Goal: Task Accomplishment & Management: Complete application form

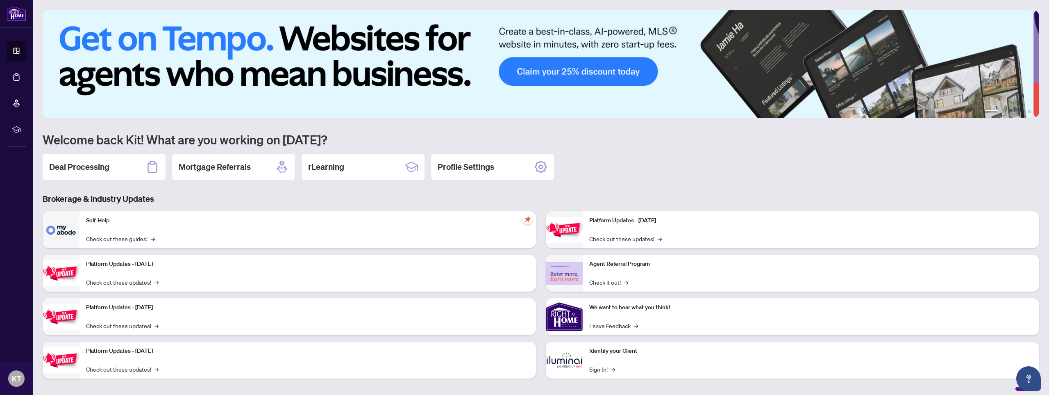
click at [107, 164] on h2 "Deal Processing" at bounding box center [79, 166] width 60 height 11
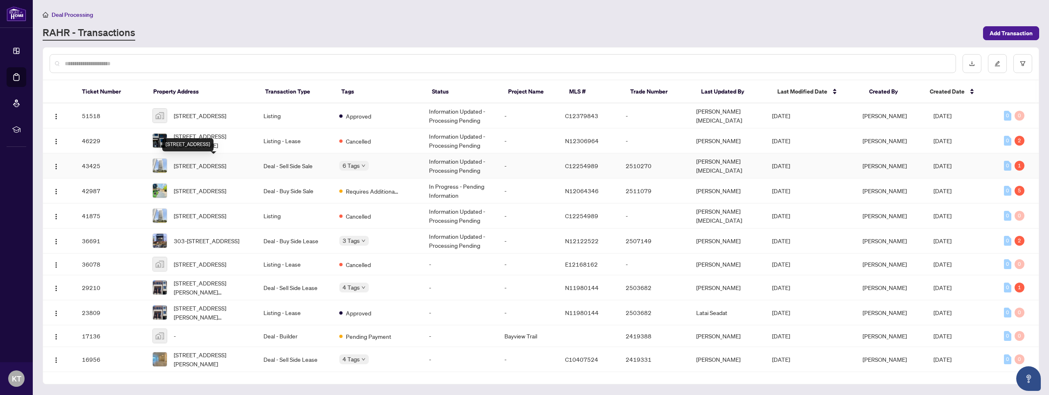
click at [226, 165] on span "[STREET_ADDRESS]" at bounding box center [200, 165] width 52 height 9
click at [219, 116] on span "[STREET_ADDRESS]" at bounding box center [200, 115] width 52 height 9
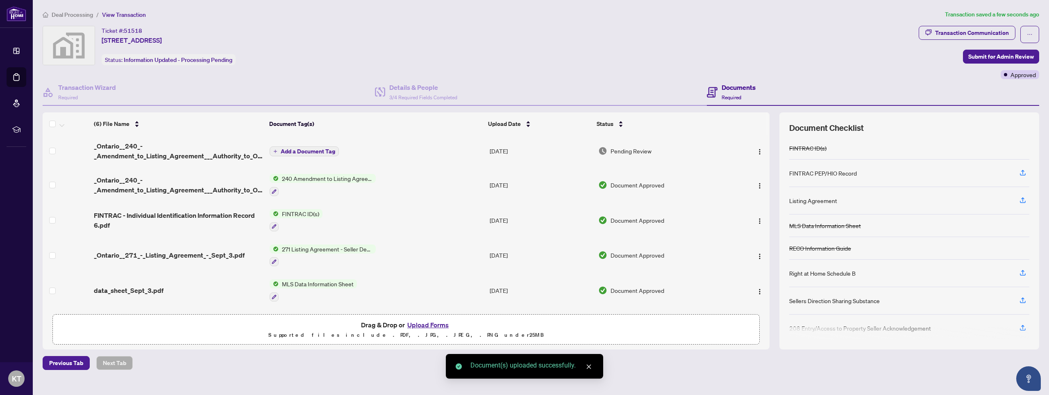
scroll to position [1, 0]
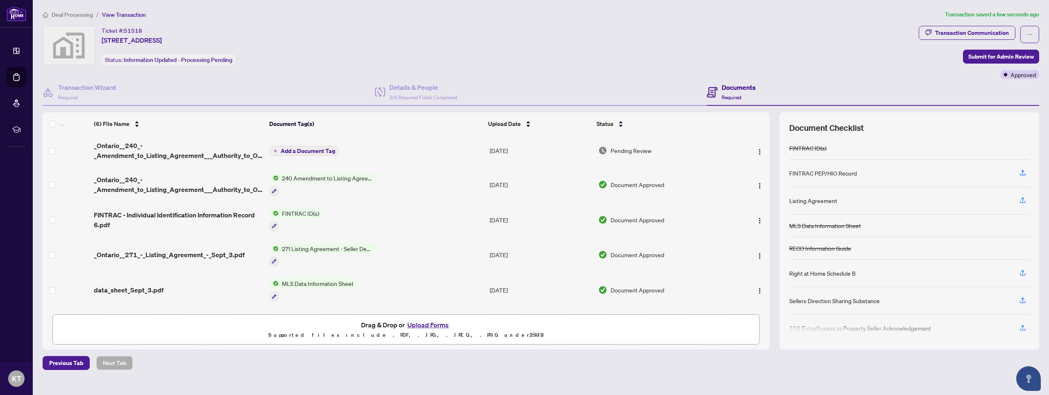
click at [291, 150] on span "Add a Document Tag" at bounding box center [308, 151] width 54 height 6
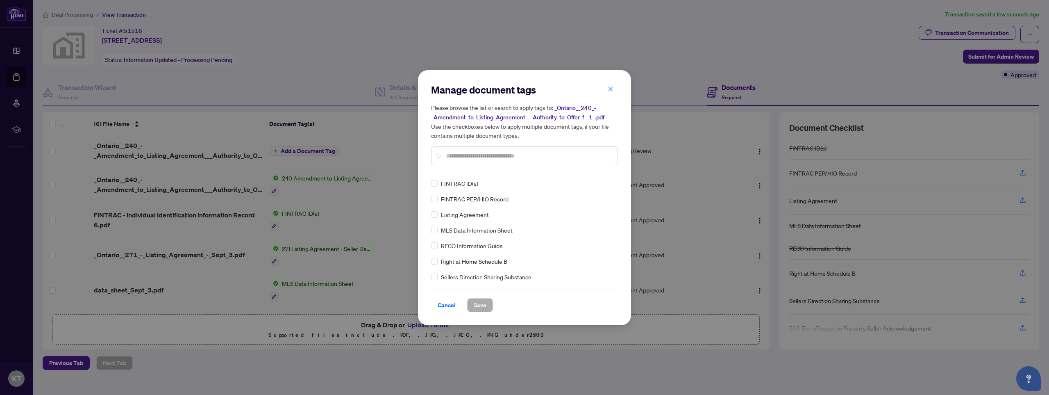
click at [462, 154] on input "text" at bounding box center [528, 155] width 165 height 9
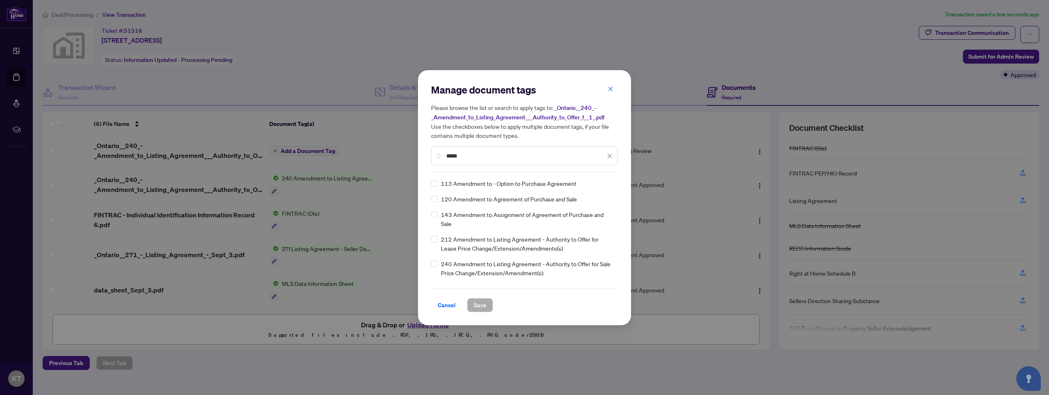
type input "*****"
click at [477, 259] on span "240 Amendment to Listing Agreement - Authority to Offer for Sale Price Change/E…" at bounding box center [527, 268] width 172 height 18
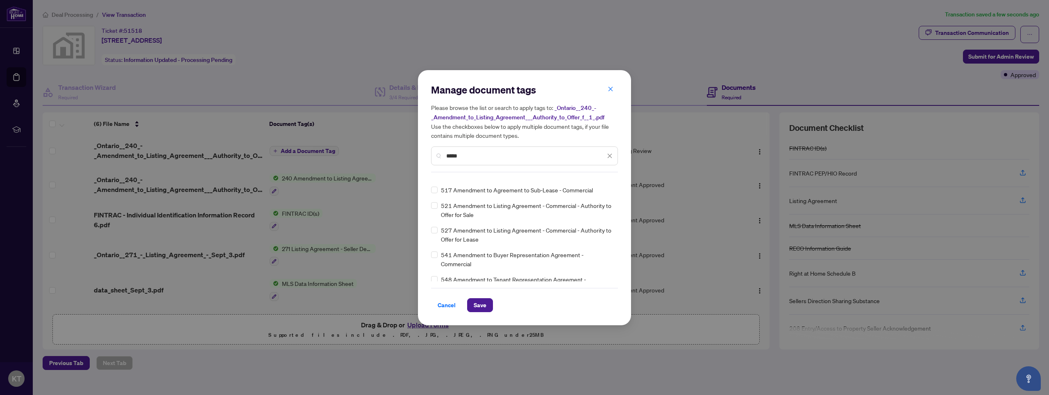
scroll to position [0, 0]
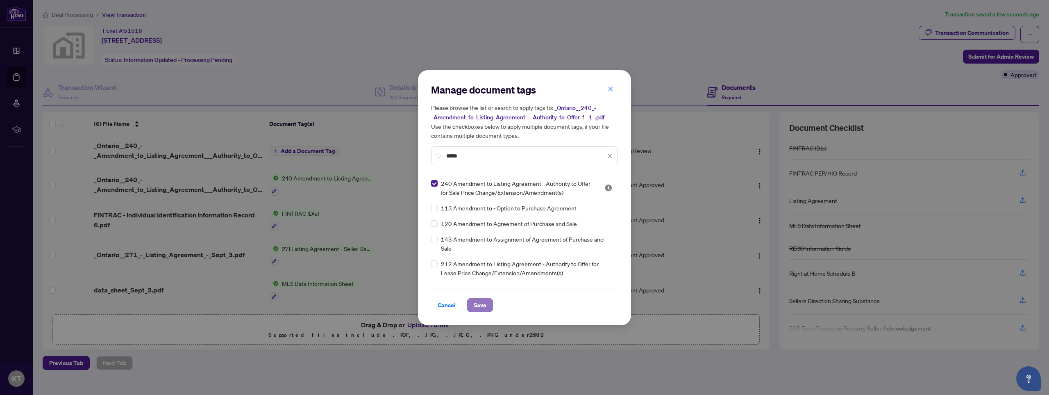
click at [479, 303] on span "Save" at bounding box center [480, 304] width 13 height 13
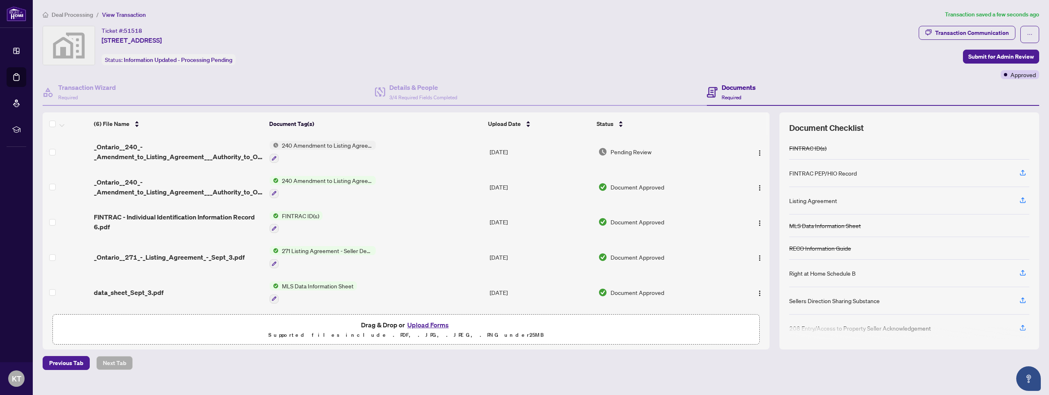
drag, startPoint x: 971, startPoint y: 53, endPoint x: 259, endPoint y: 178, distance: 723.7
click at [354, 163] on div "Ticket #: 51518 [STREET_ADDRESS] Status: Information Updated - Processing Pendi…" at bounding box center [540, 187] width 1003 height 323
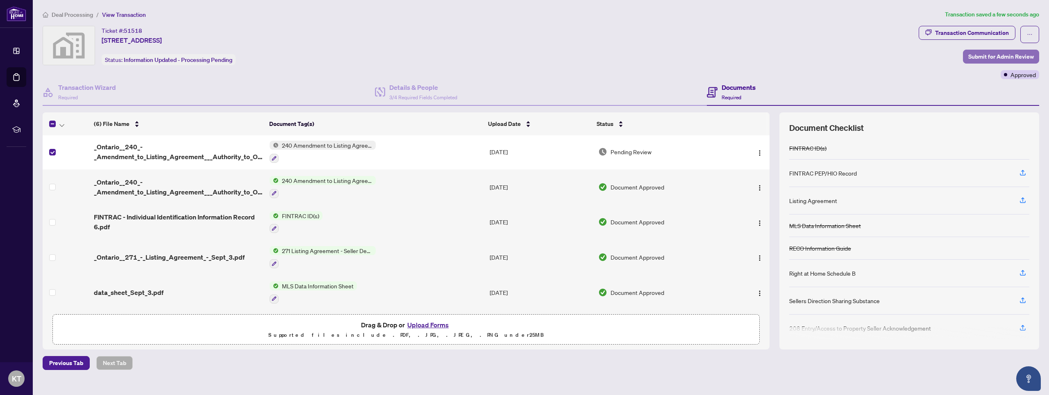
click at [973, 59] on span "Submit for Admin Review" at bounding box center [1001, 56] width 66 height 13
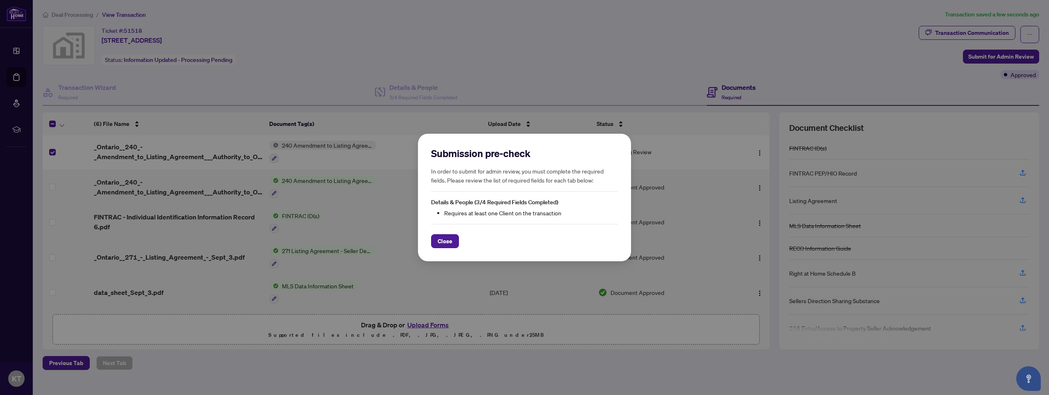
click at [454, 241] on button "Close" at bounding box center [445, 241] width 28 height 14
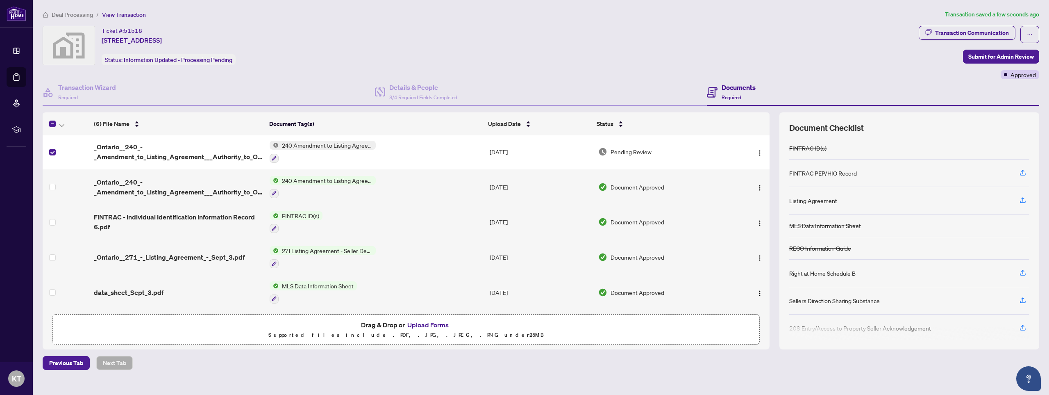
drag, startPoint x: 986, startPoint y: 56, endPoint x: 980, endPoint y: 53, distance: 6.6
click at [986, 55] on span "Submit for Admin Review" at bounding box center [1001, 56] width 66 height 13
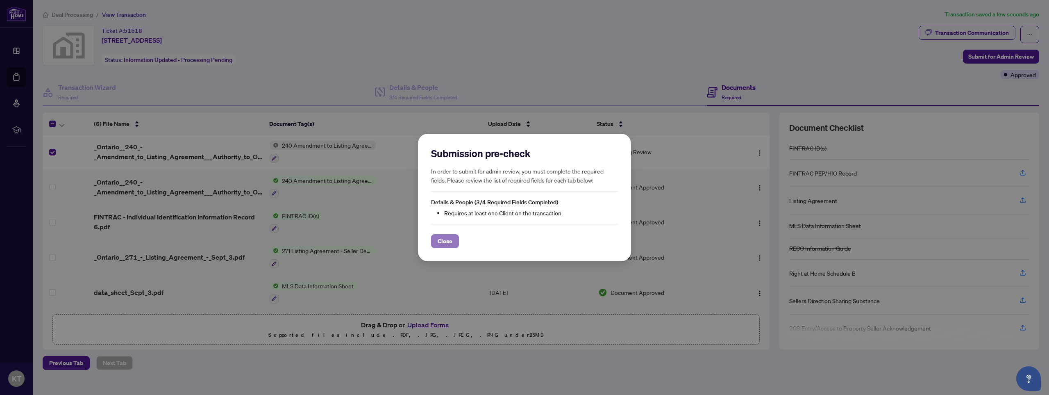
click at [453, 240] on button "Close" at bounding box center [445, 241] width 28 height 14
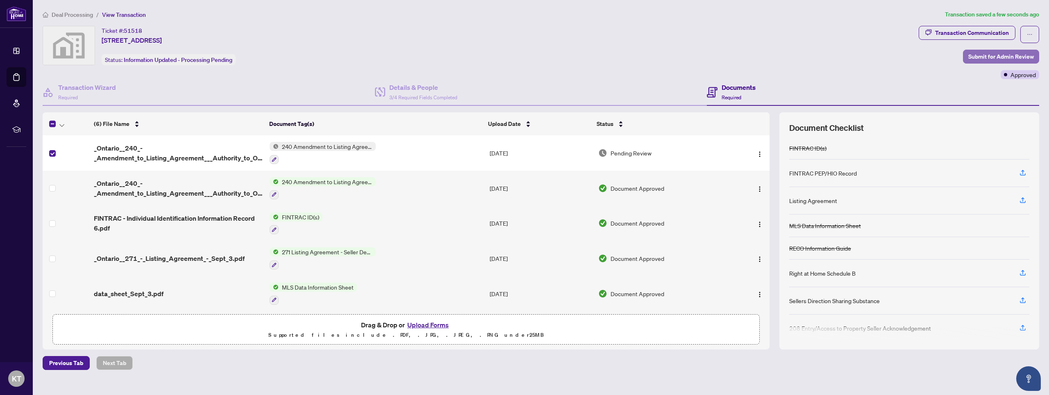
click at [996, 58] on span "Submit for Admin Review" at bounding box center [1001, 56] width 66 height 13
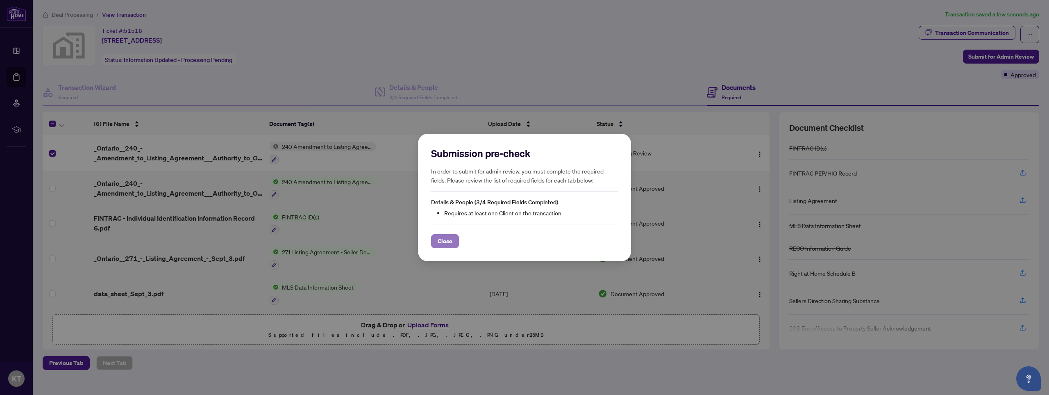
click at [451, 238] on span "Close" at bounding box center [445, 240] width 15 height 13
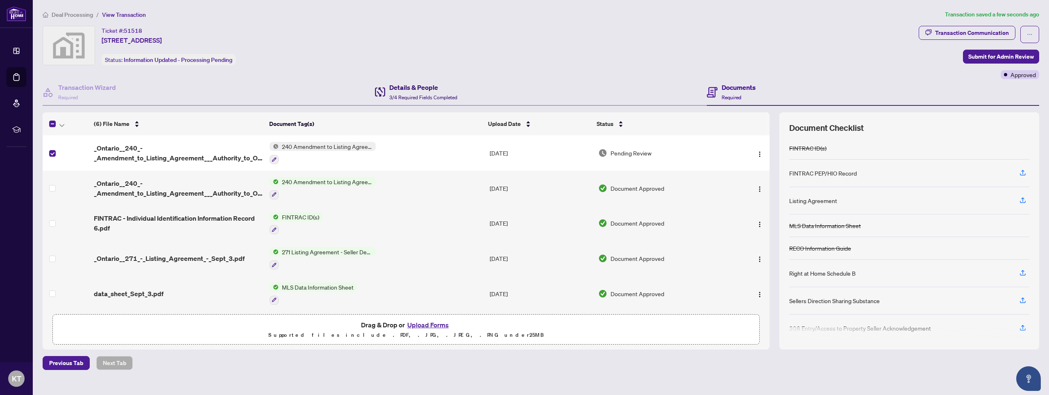
click at [422, 91] on h4 "Details & People" at bounding box center [423, 87] width 68 height 10
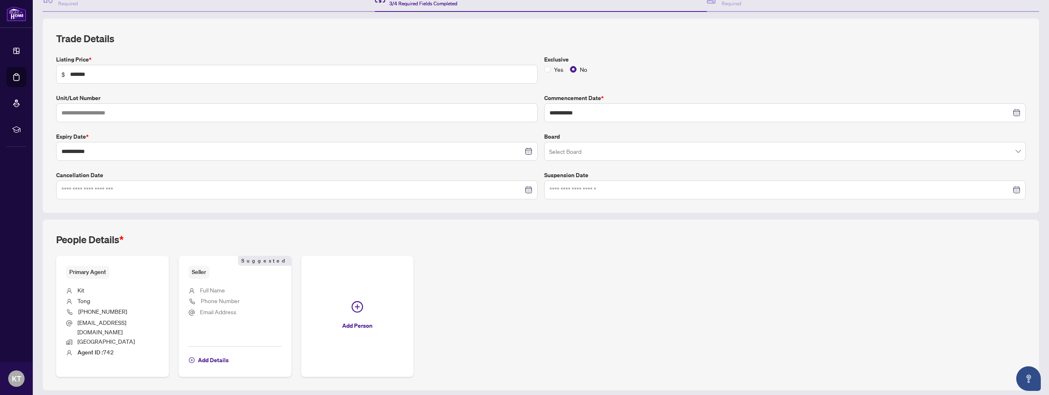
scroll to position [111, 0]
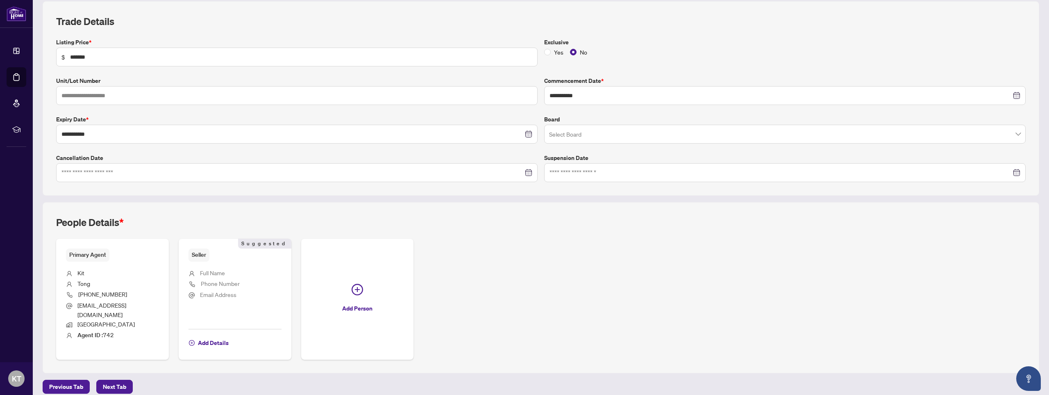
click at [227, 295] on span "Email Address" at bounding box center [218, 293] width 36 height 7
click at [209, 336] on span "Add Details" at bounding box center [213, 342] width 31 height 13
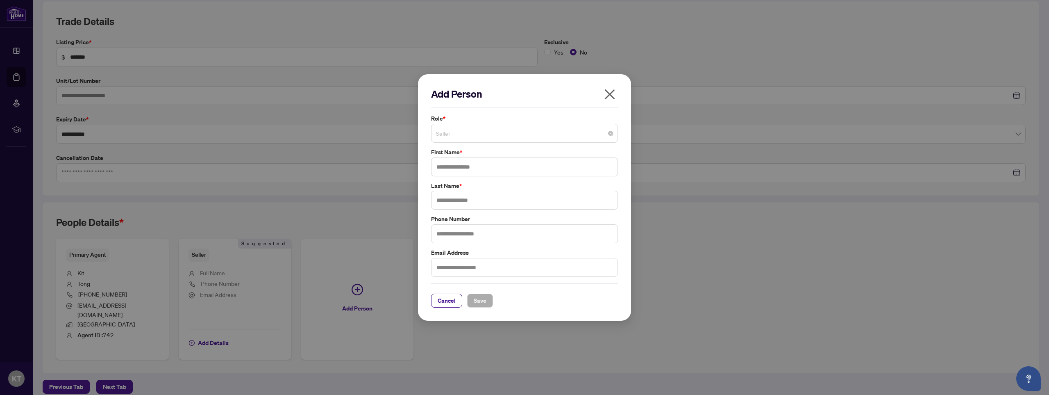
click at [462, 135] on span "Seller" at bounding box center [524, 133] width 177 height 16
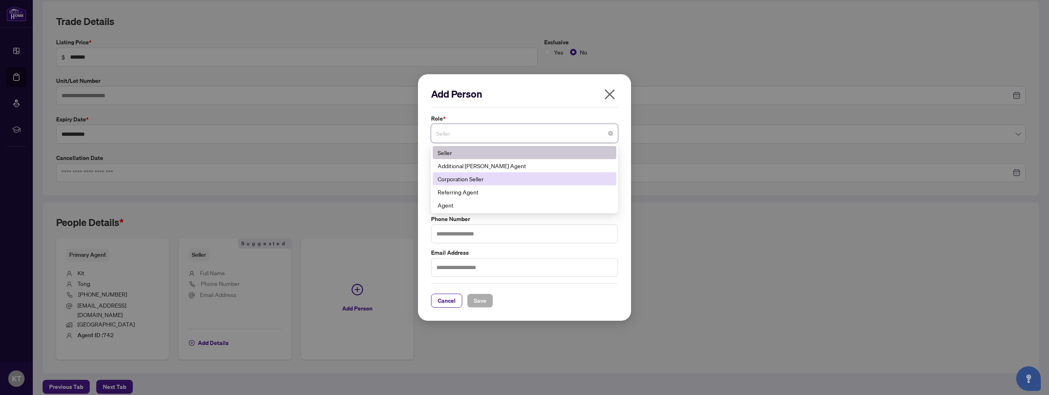
click at [423, 178] on div "Add Person Role * Seller 10 141 181 Seller Additional [PERSON_NAME] Agent Corpo…" at bounding box center [524, 197] width 213 height 247
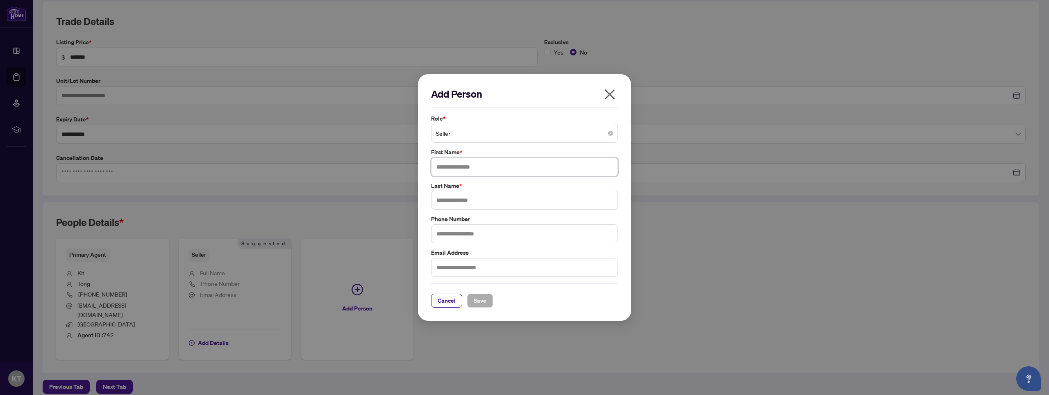
click at [470, 169] on input "text" at bounding box center [524, 166] width 187 height 19
type input "****"
type input "*"
type input "****"
type input "**********"
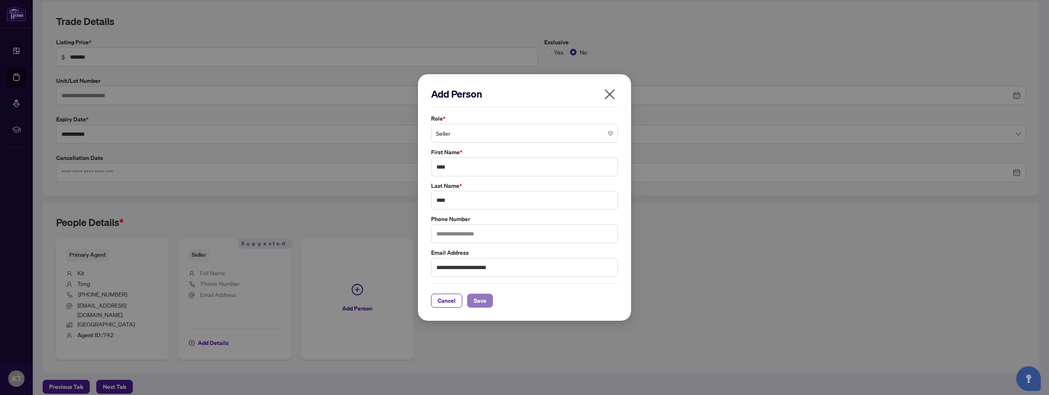
click at [481, 303] on span "Save" at bounding box center [480, 300] width 13 height 13
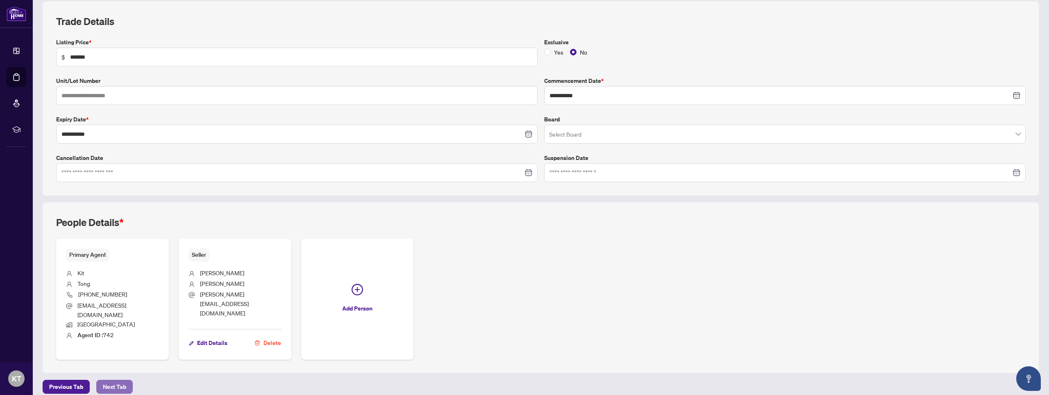
click at [118, 380] on span "Next Tab" at bounding box center [114, 386] width 23 height 13
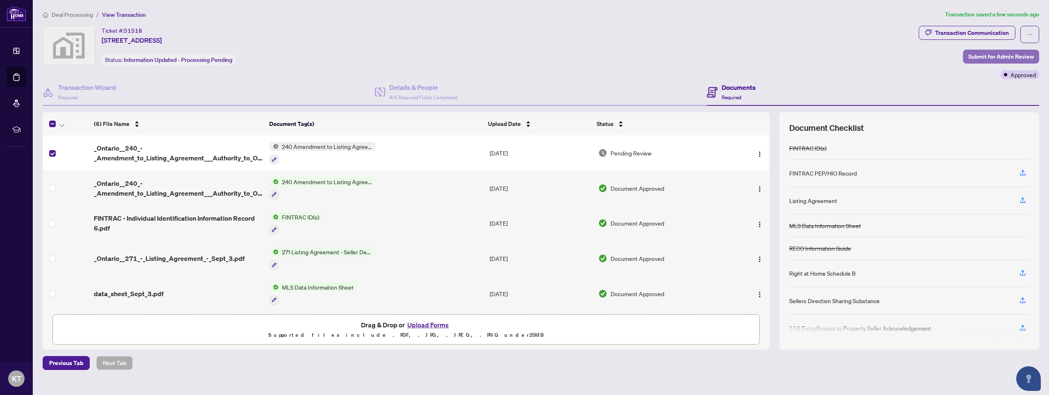
click at [988, 54] on span "Submit for Admin Review" at bounding box center [1001, 56] width 66 height 13
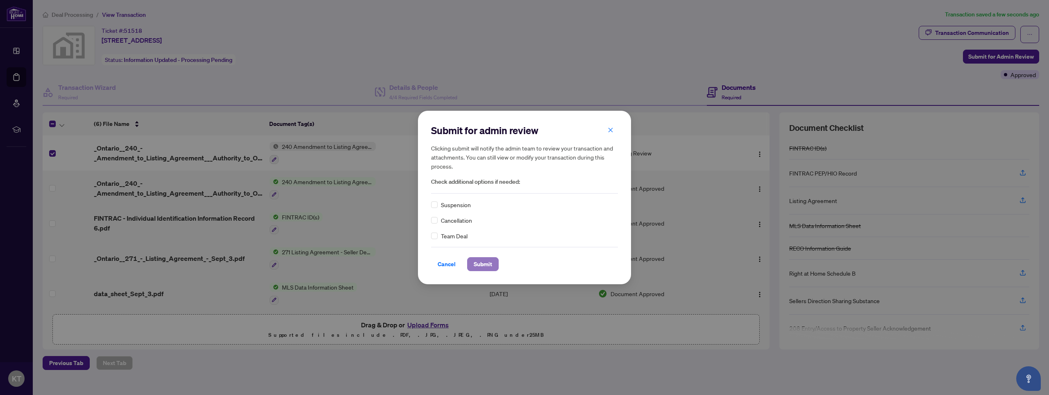
click at [483, 262] on span "Submit" at bounding box center [483, 263] width 18 height 13
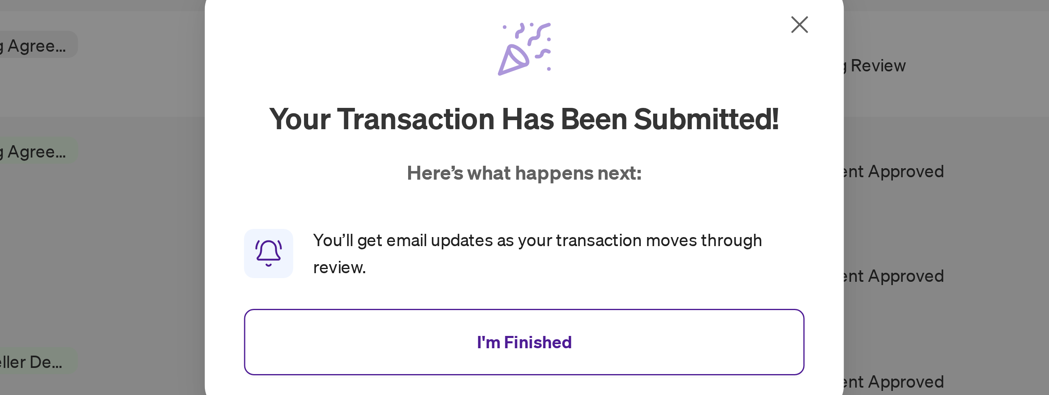
click at [525, 238] on button "I'm Finished" at bounding box center [524, 245] width 187 height 22
